Goal: Information Seeking & Learning: Check status

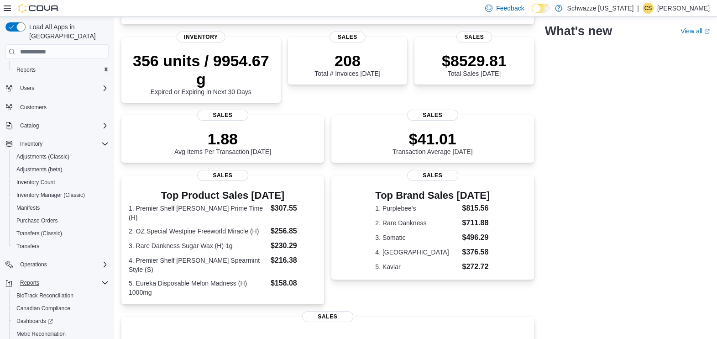
scroll to position [13, 0]
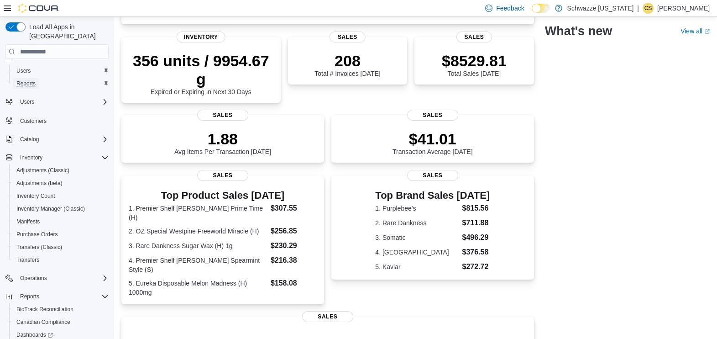
click at [35, 80] on span "Reports" at bounding box center [25, 83] width 19 height 7
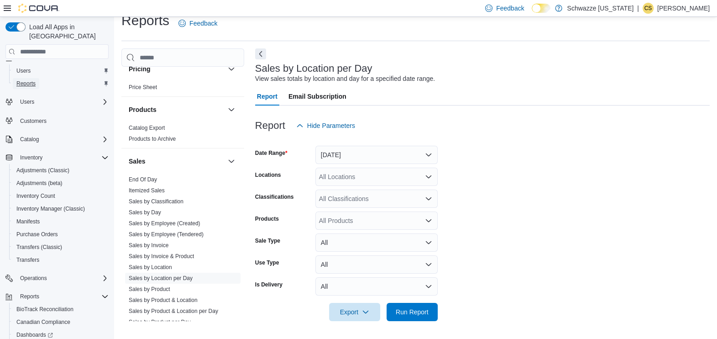
scroll to position [571, 0]
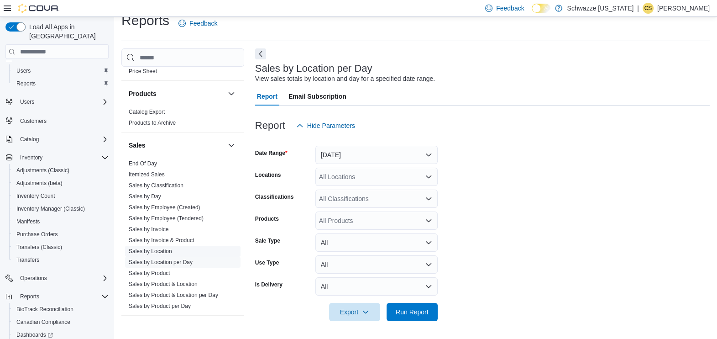
click at [161, 251] on link "Sales by Location" at bounding box center [150, 251] width 43 height 6
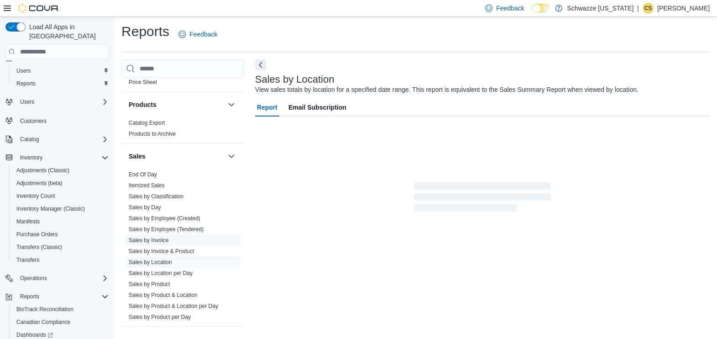
scroll to position [13, 0]
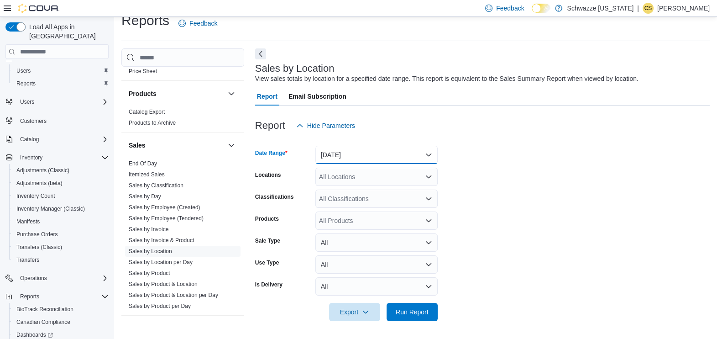
click at [342, 156] on button "Yesterday" at bounding box center [377, 155] width 122 height 18
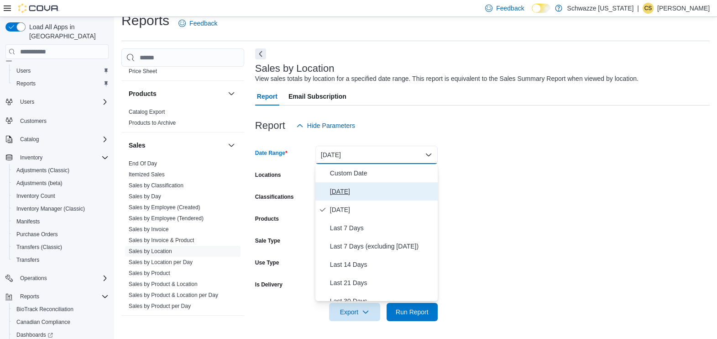
click at [341, 192] on span "Today" at bounding box center [382, 191] width 104 height 11
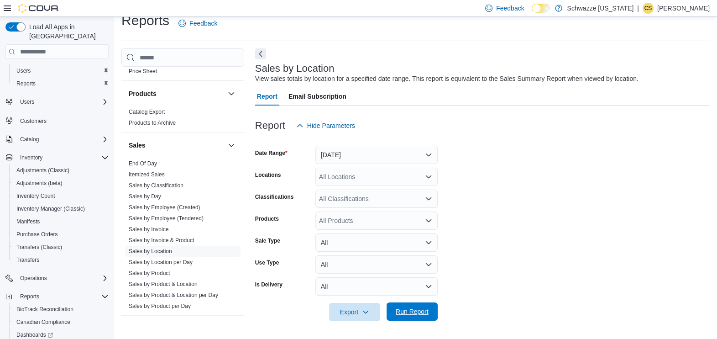
click at [402, 313] on span "Run Report" at bounding box center [412, 311] width 33 height 9
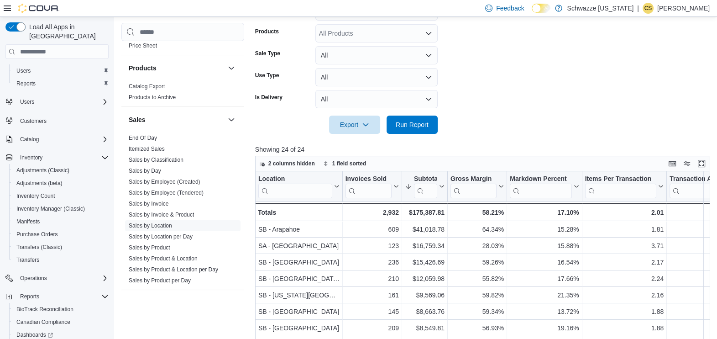
scroll to position [295, 0]
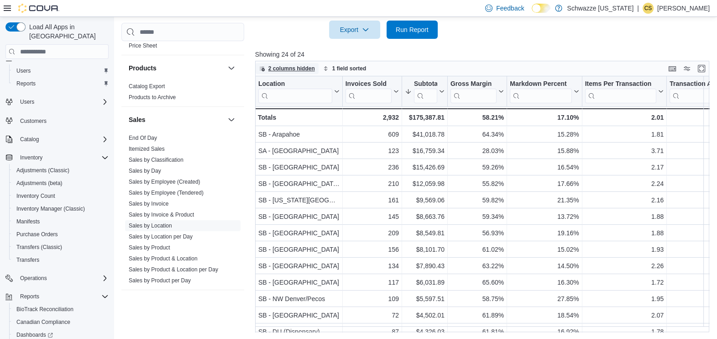
click at [292, 66] on span "2 columns hidden" at bounding box center [291, 68] width 47 height 7
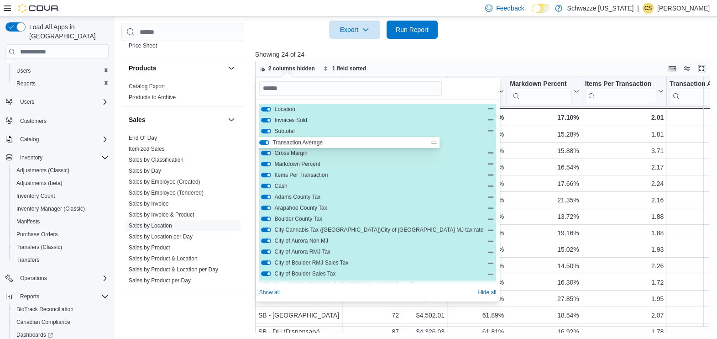
drag, startPoint x: 302, startPoint y: 174, endPoint x: 299, endPoint y: 140, distance: 34.4
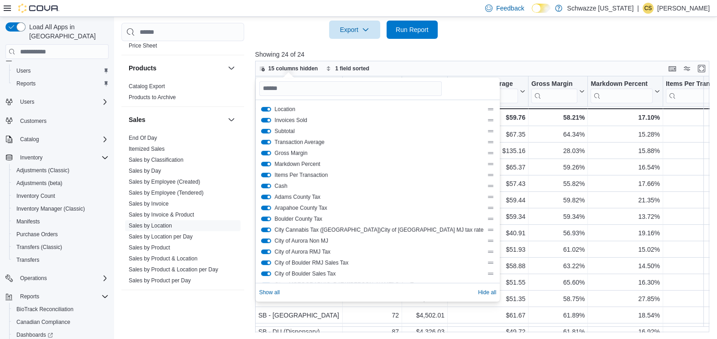
click at [395, 46] on div at bounding box center [484, 44] width 459 height 11
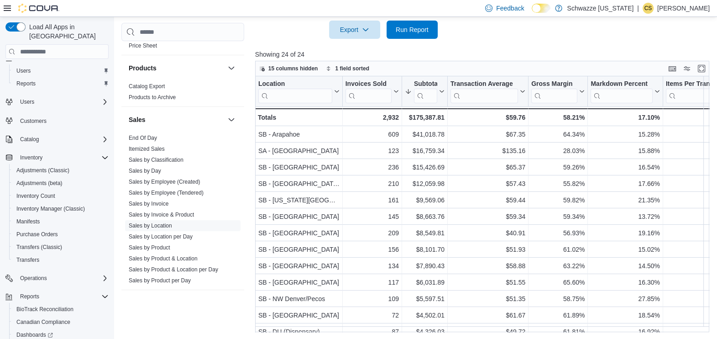
scroll to position [0, 0]
